Goal: Task Accomplishment & Management: Manage account settings

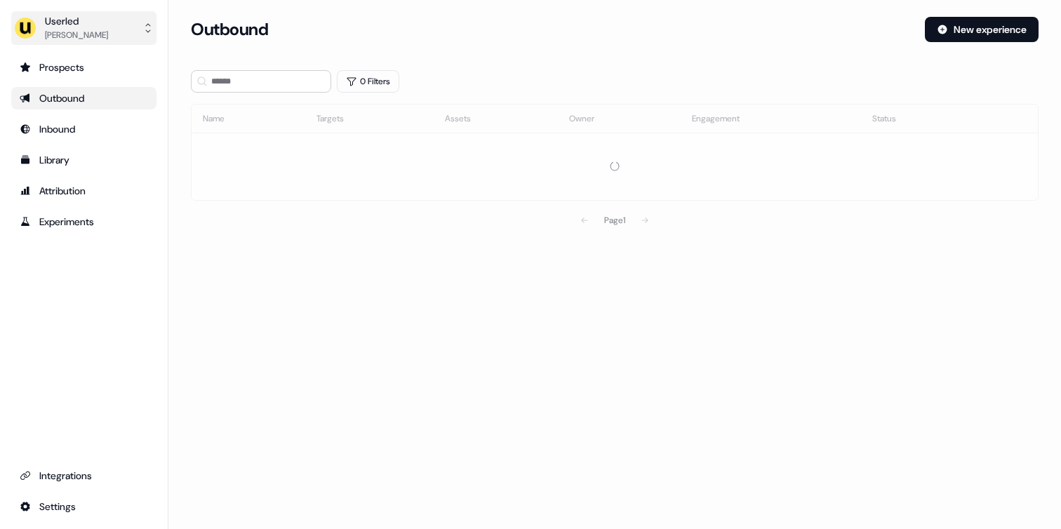
click at [85, 38] on div "[PERSON_NAME]" at bounding box center [76, 35] width 63 height 14
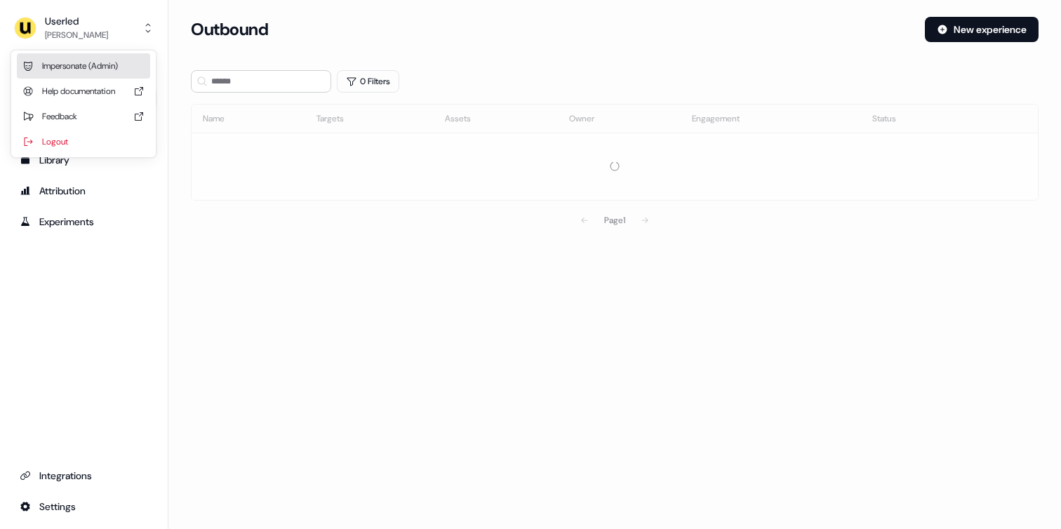
click at [71, 65] on div "Impersonate (Admin)" at bounding box center [83, 65] width 133 height 25
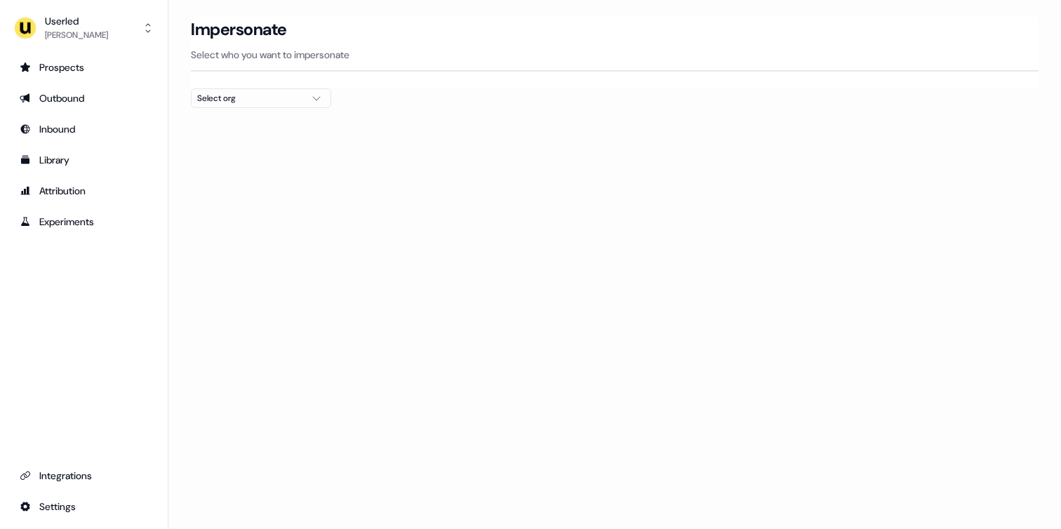
click at [290, 102] on div "Select org" at bounding box center [249, 98] width 105 height 14
type input "*****"
click at [248, 152] on div "Canva" at bounding box center [261, 149] width 139 height 22
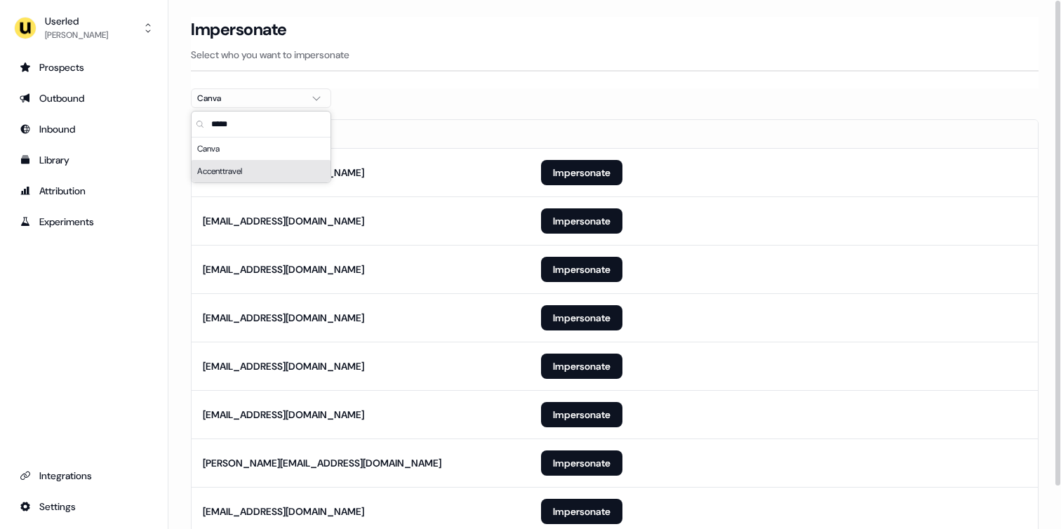
click at [178, 243] on section "Loading... Impersonate Select who you want to impersonate Canva Email kullan@ca…" at bounding box center [614, 296] width 893 height 559
click at [562, 218] on button "Impersonate" at bounding box center [581, 220] width 81 height 25
